Goal: Task Accomplishment & Management: Manage account settings

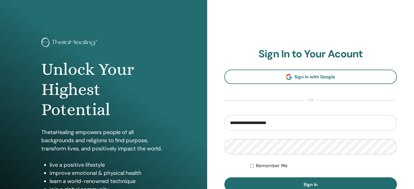
drag, startPoint x: 276, startPoint y: 124, endPoint x: 224, endPoint y: 122, distance: 51.3
click at [224, 122] on input "**********" at bounding box center [310, 123] width 173 height 16
type input "**********"
click at [224, 178] on button "Sign In" at bounding box center [310, 185] width 173 height 14
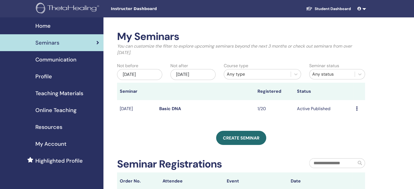
drag, startPoint x: 362, startPoint y: 81, endPoint x: 385, endPoint y: 87, distance: 23.8
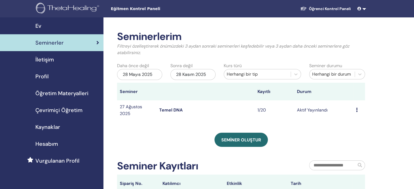
click at [357, 110] on icon at bounding box center [357, 110] width 2 height 4
click at [353, 131] on font "Katılımcılar" at bounding box center [354, 131] width 22 height 6
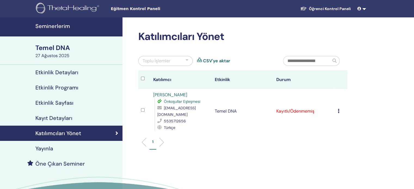
click at [339, 109] on icon at bounding box center [339, 111] width 2 height 4
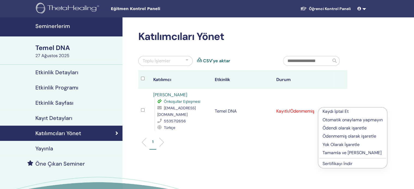
click at [337, 128] on font "Ödendi olarak işaretle" at bounding box center [345, 128] width 44 height 6
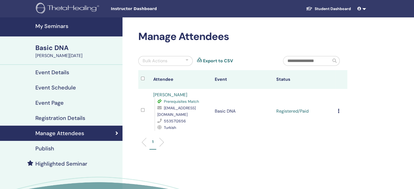
click at [339, 109] on icon at bounding box center [339, 111] width 2 height 4
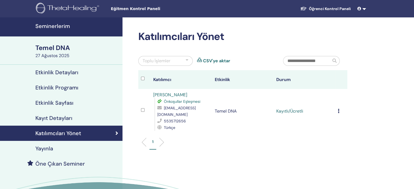
click at [338, 109] on icon at bounding box center [339, 111] width 2 height 4
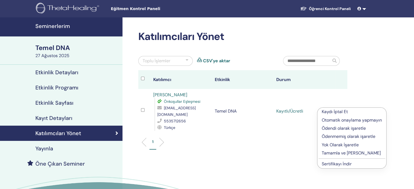
click at [334, 151] on font "Tamamla ve [PERSON_NAME]" at bounding box center [351, 153] width 59 height 6
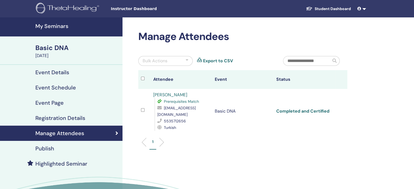
click at [318, 109] on link "Completed and Certified" at bounding box center [302, 111] width 53 height 6
